Goal: Information Seeking & Learning: Learn about a topic

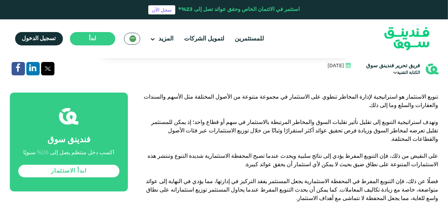
scroll to position [202, 0]
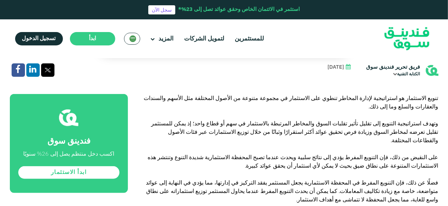
click at [370, 153] on p "على النقيض من ذلك، فإن التنويع المفرط يؤدي إلى نتائج سلبية ويحدث عندما تصبح الم…" at bounding box center [291, 161] width 295 height 17
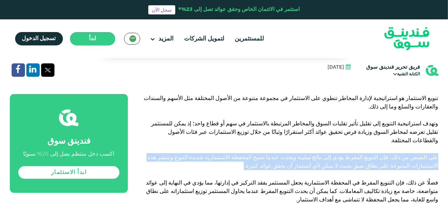
click at [370, 153] on p "على النقيض من ذلك، فإن التنويع المفرط يؤدي إلى نتائج سلبية ويحدث عندما تصبح الم…" at bounding box center [291, 161] width 295 height 17
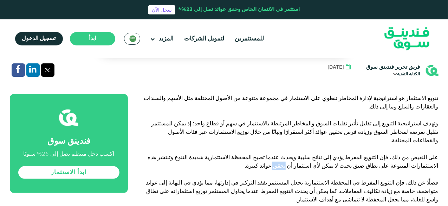
click at [370, 153] on p "على النقيض من ذلك، فإن التنويع المفرط يؤدي إلى نتائج سلبية ويحدث عندما تصبح الم…" at bounding box center [291, 161] width 295 height 17
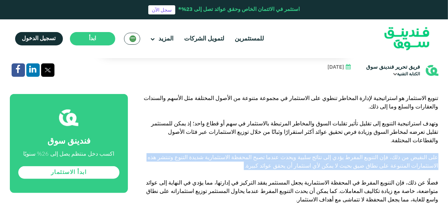
click at [370, 153] on p "على النقيض من ذلك، فإن التنويع المفرط يؤدي إلى نتائج سلبية ويحدث عندما تصبح الم…" at bounding box center [291, 161] width 295 height 17
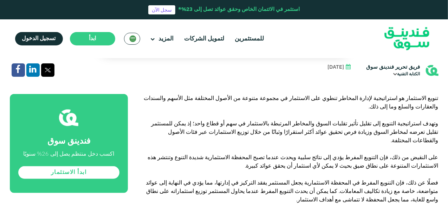
click at [382, 179] on span "فضلًا عن ذلك، فإن التنويع المفرط في المحفظة الاستثمارية يجعل المستثمر يفقد التر…" at bounding box center [292, 191] width 293 height 24
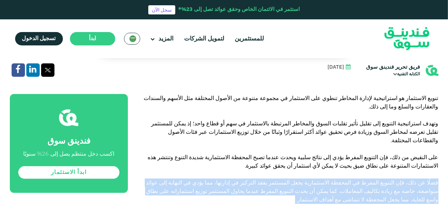
click at [382, 179] on span "فضلًا عن ذلك، فإن التنويع المفرط في المحفظة الاستثمارية يجعل المستثمر يفقد التر…" at bounding box center [292, 191] width 293 height 24
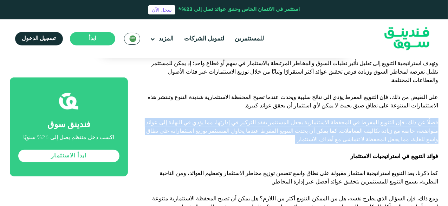
scroll to position [262, 0]
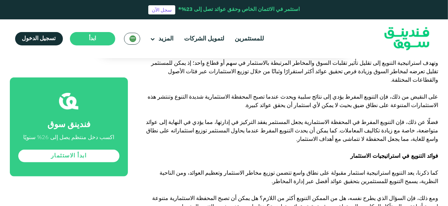
click at [380, 152] on strong "فوائد التنويع في استراتيجيات الاستثمار" at bounding box center [395, 155] width 88 height 7
click at [389, 169] on span "كما ذكرنا، يعد التنويع استراتيجية استثمار مقبولة على نطاق واسع تتضمن توزيع مخاط…" at bounding box center [299, 176] width 279 height 15
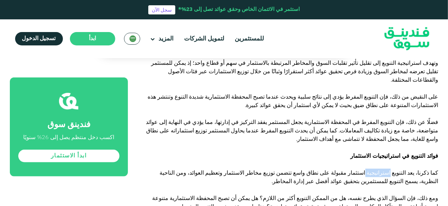
click at [389, 169] on span "كما ذكرنا، يعد التنويع استراتيجية استثمار مقبولة على نطاق واسع تتضمن توزيع مخاط…" at bounding box center [299, 176] width 279 height 15
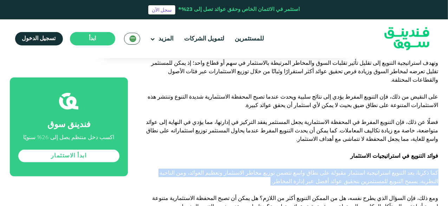
click at [389, 169] on span "كما ذكرنا، يعد التنويع استراتيجية استثمار مقبولة على نطاق واسع تتضمن توزيع مخاط…" at bounding box center [299, 176] width 279 height 15
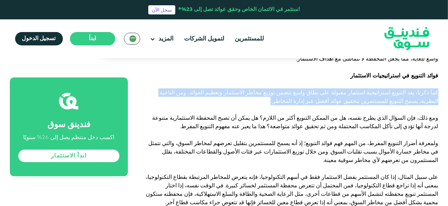
scroll to position [343, 0]
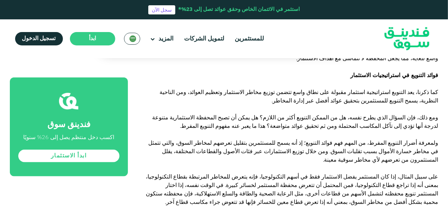
click at [408, 113] on p "ومع ذلك، فإن السؤال الذي يطرح نفسه، هل من الممكن التنويع أكثر من اللازم؟ هل يمك…" at bounding box center [291, 121] width 295 height 17
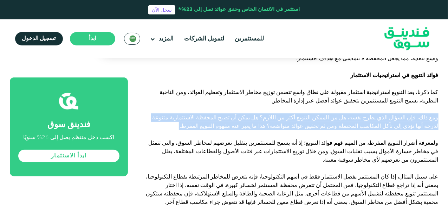
click at [408, 113] on p "ومع ذلك، فإن السؤال الذي يطرح نفسه، هل من الممكن التنويع أكثر من اللازم؟ هل يمك…" at bounding box center [291, 121] width 295 height 17
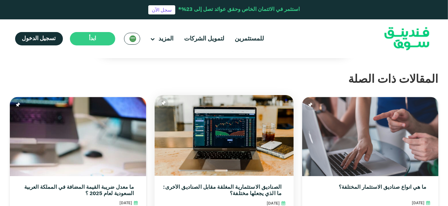
scroll to position [737, 0]
